Goal: Navigation & Orientation: Understand site structure

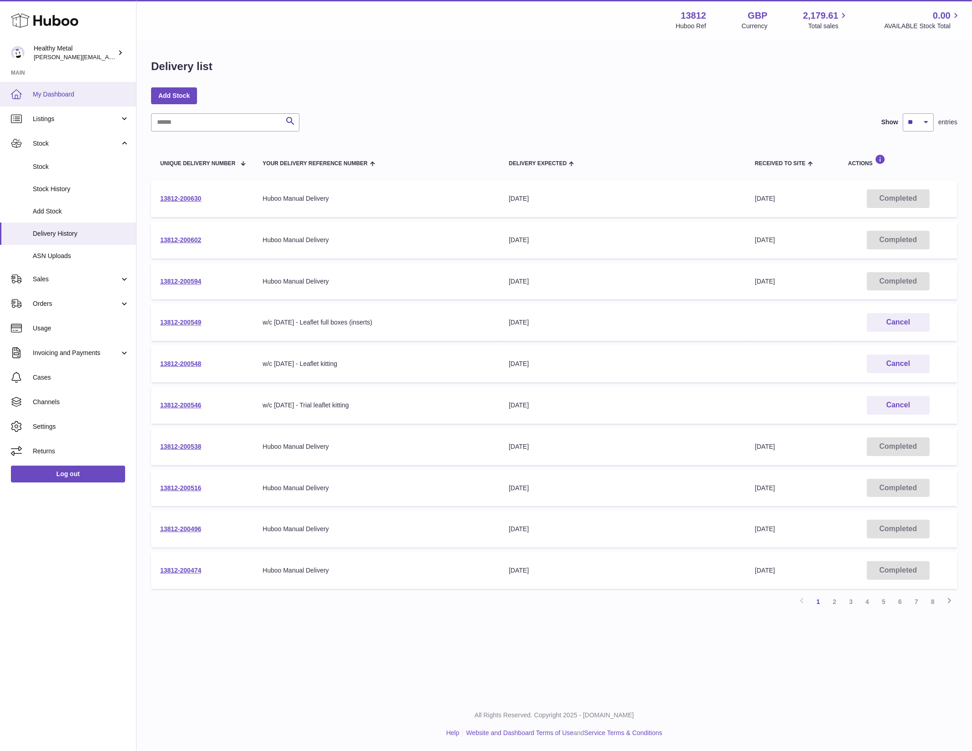
click at [65, 103] on link "My Dashboard" at bounding box center [68, 94] width 136 height 25
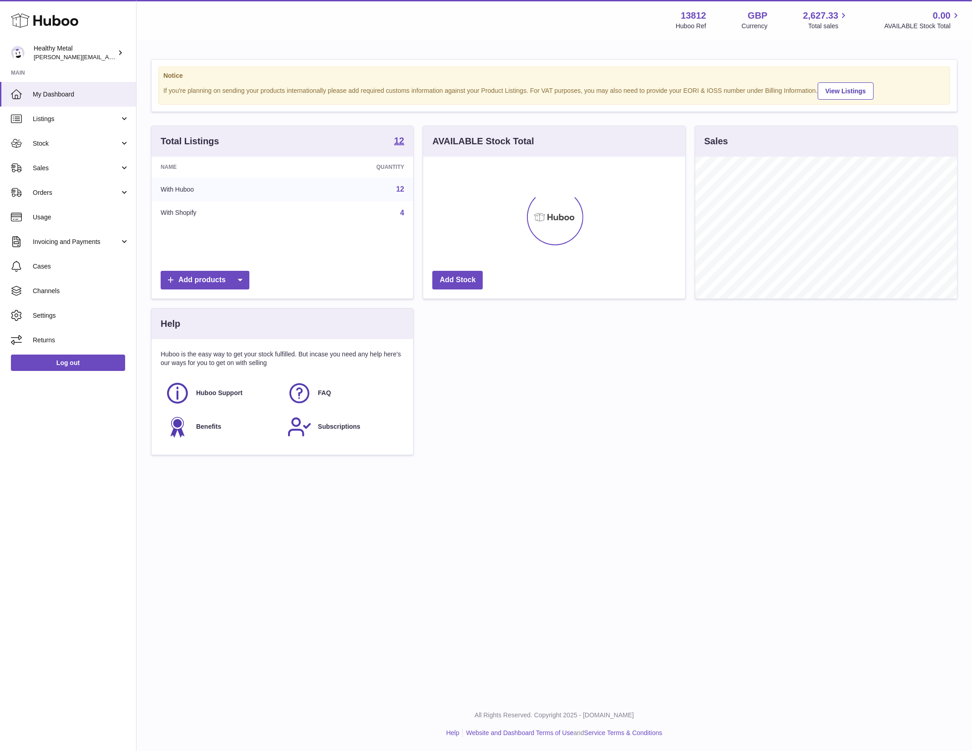
scroll to position [142, 262]
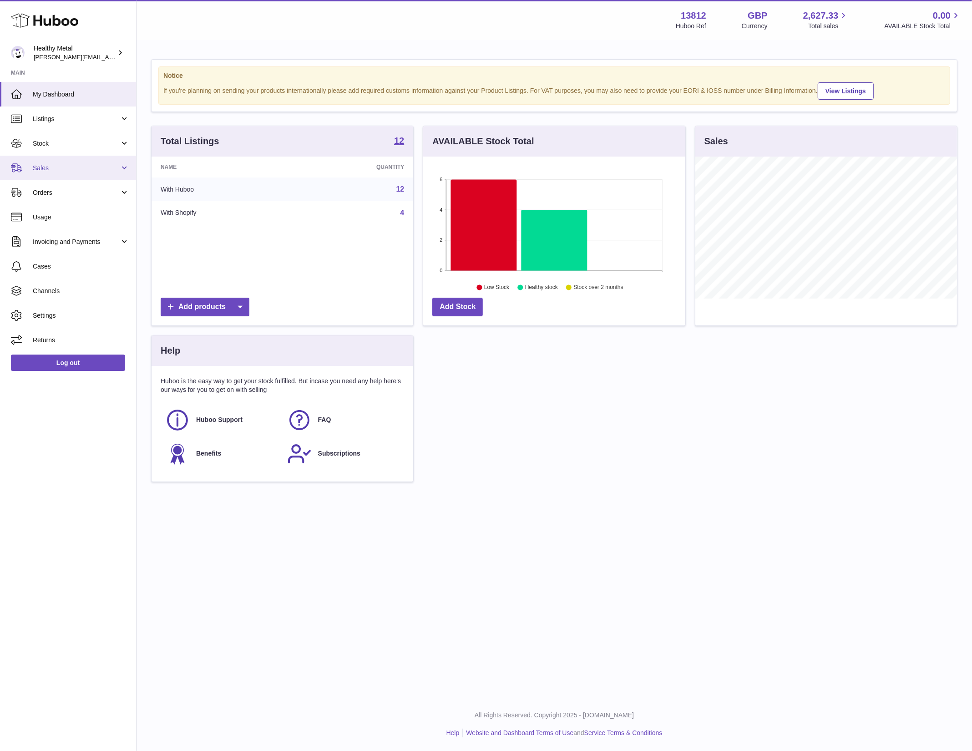
click at [94, 165] on span "Sales" at bounding box center [76, 168] width 87 height 9
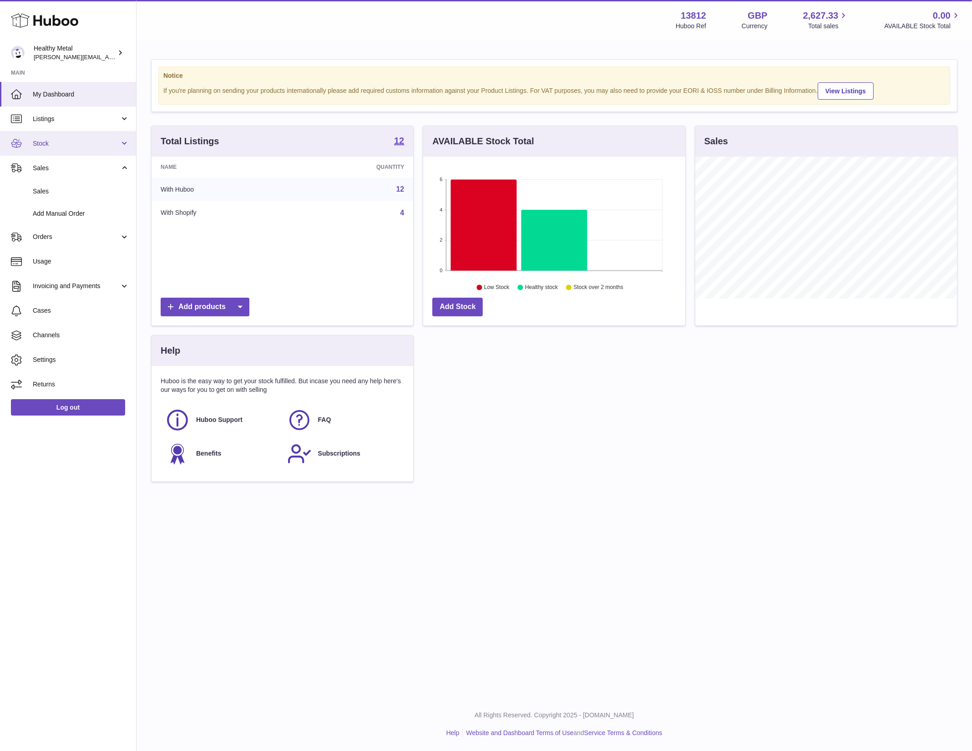
click at [100, 144] on span "Stock" at bounding box center [76, 143] width 87 height 9
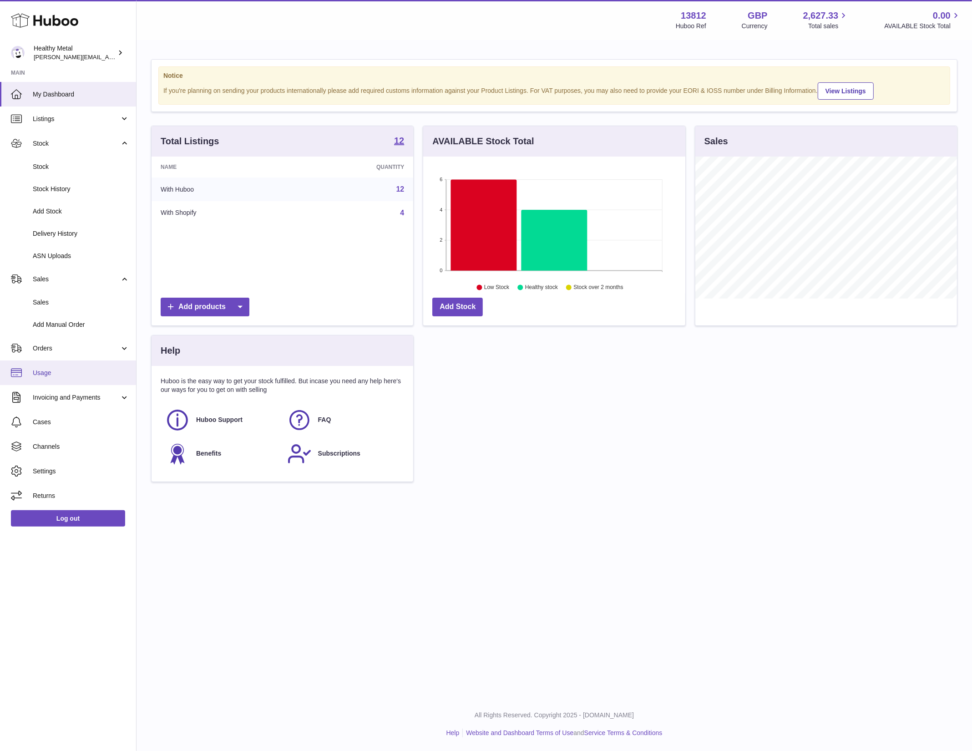
click at [64, 369] on span "Usage" at bounding box center [81, 373] width 96 height 9
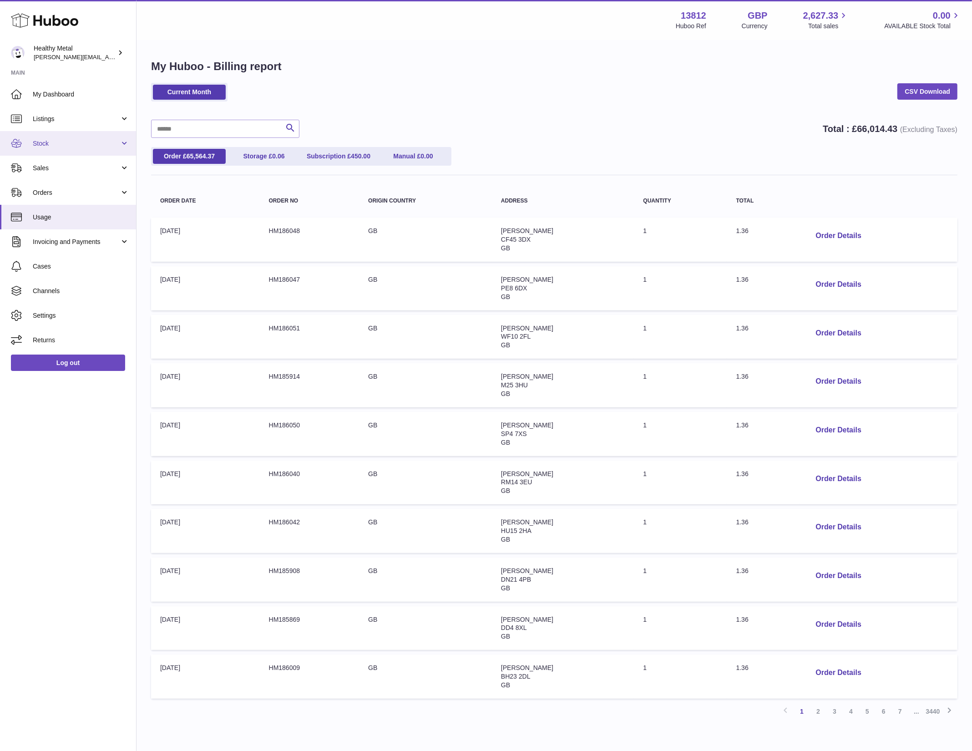
click at [87, 135] on link "Stock" at bounding box center [68, 143] width 136 height 25
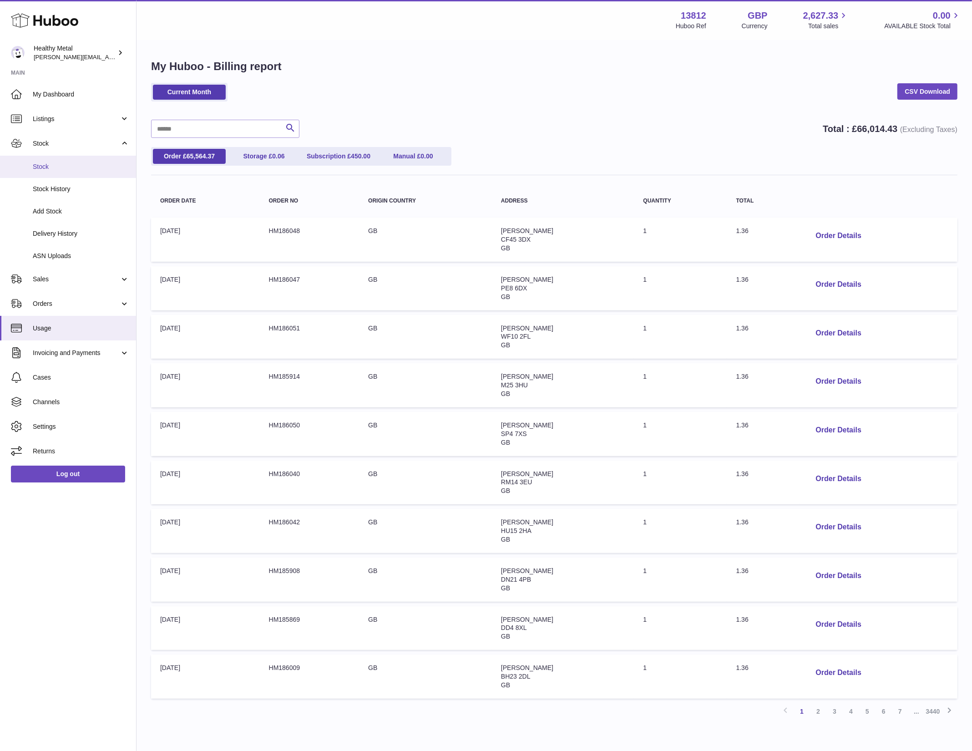
click at [60, 163] on span "Stock" at bounding box center [81, 166] width 96 height 9
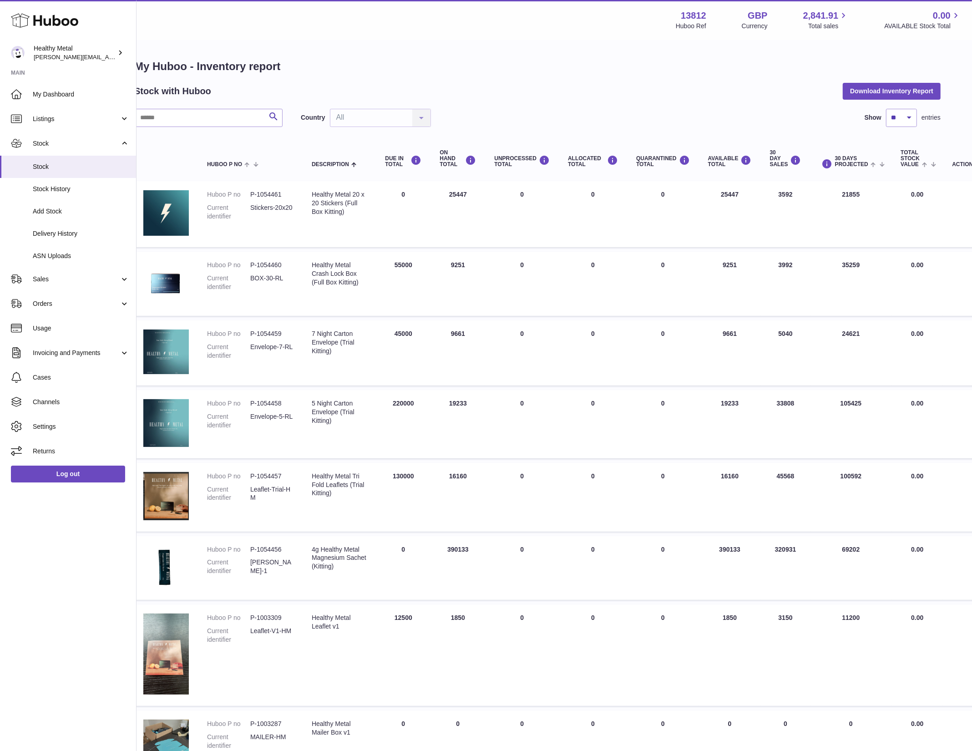
scroll to position [0, 17]
click at [81, 96] on span "My Dashboard" at bounding box center [81, 94] width 96 height 9
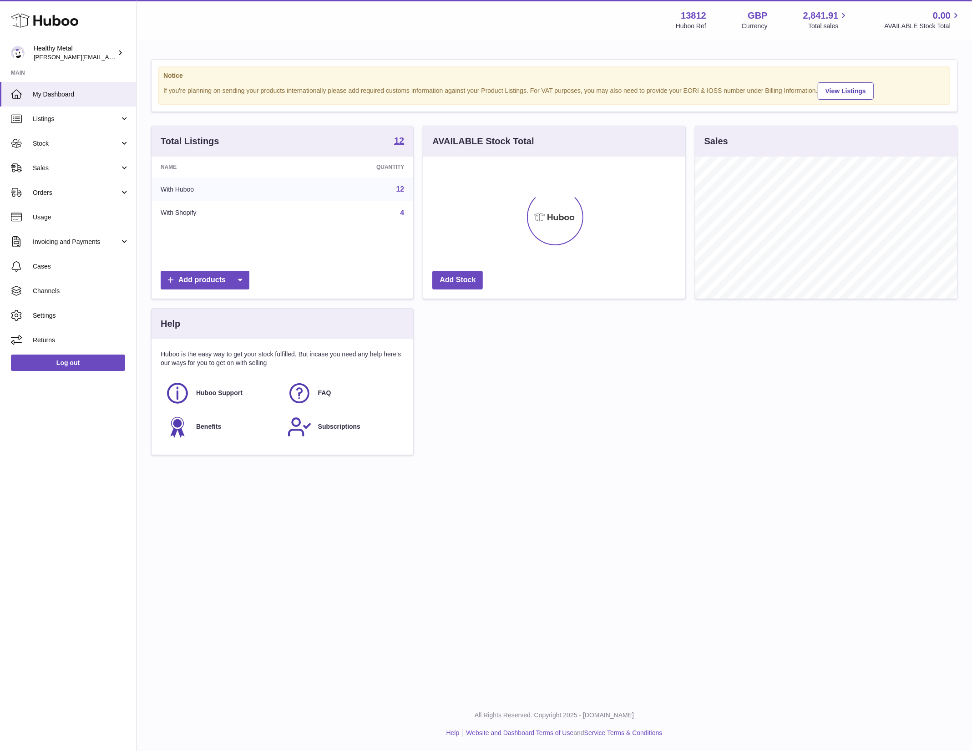
scroll to position [142, 262]
click at [71, 168] on span "Sales" at bounding box center [76, 168] width 87 height 9
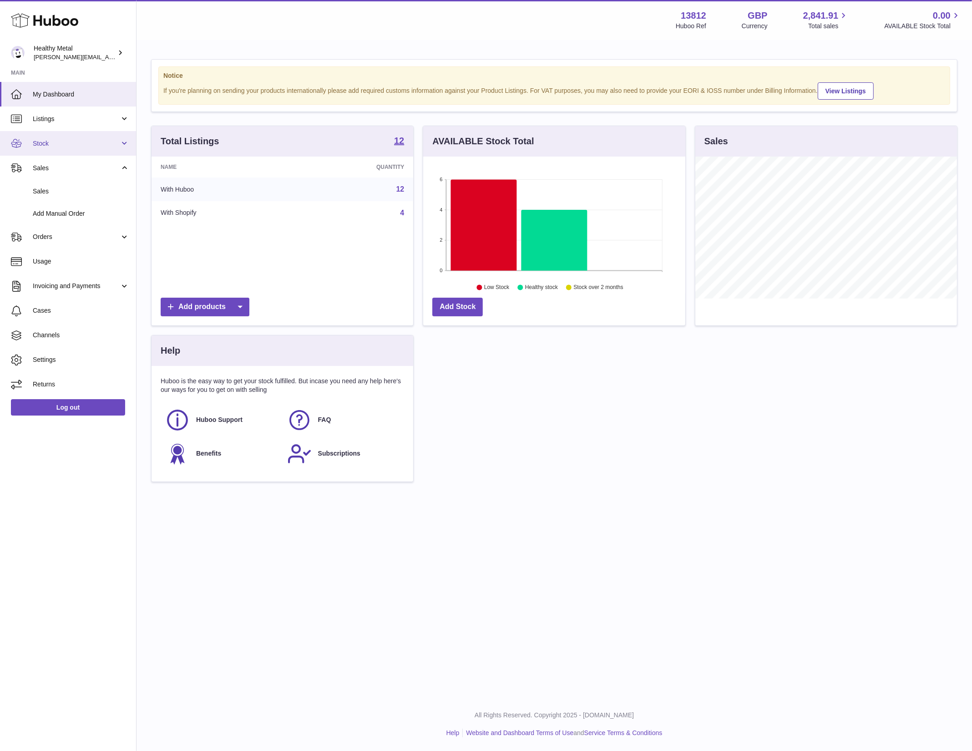
click at [103, 140] on span "Stock" at bounding box center [76, 143] width 87 height 9
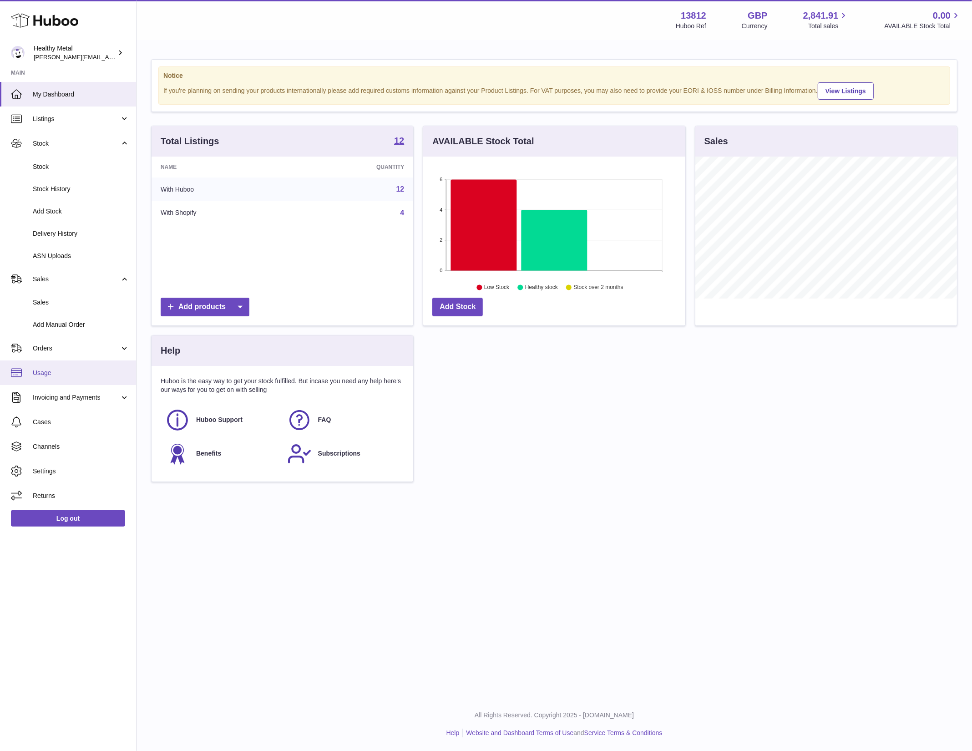
click at [70, 373] on span "Usage" at bounding box center [81, 373] width 96 height 9
